Goal: Find specific page/section: Find specific page/section

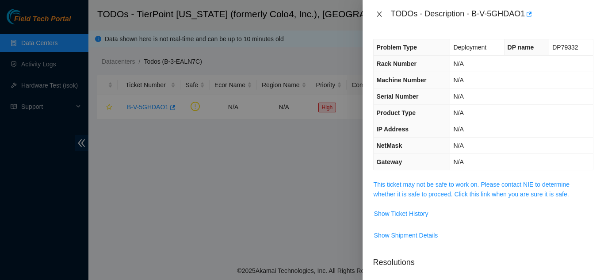
click at [377, 13] on icon "close" at bounding box center [379, 14] width 7 height 7
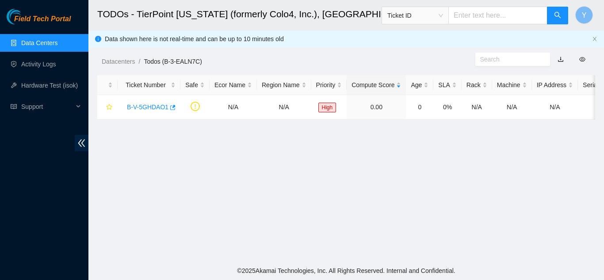
click at [40, 42] on link "Data Centers" at bounding box center [39, 42] width 36 height 7
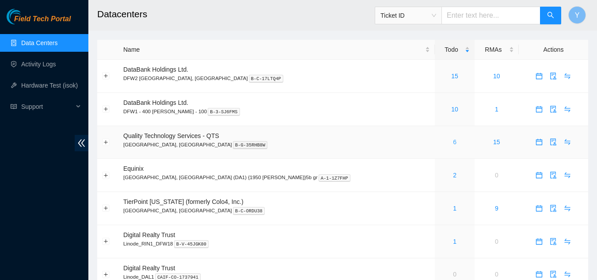
click at [453, 141] on link "6" at bounding box center [455, 141] width 4 height 7
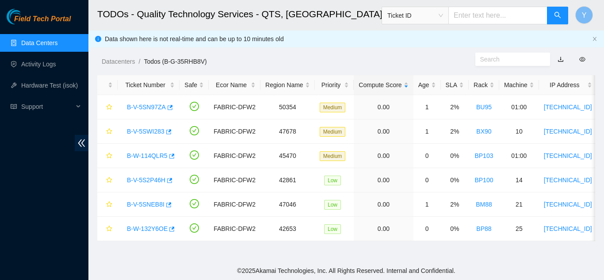
click at [57, 39] on link "Data Centers" at bounding box center [39, 42] width 36 height 7
